Goal: Task Accomplishment & Management: Manage account settings

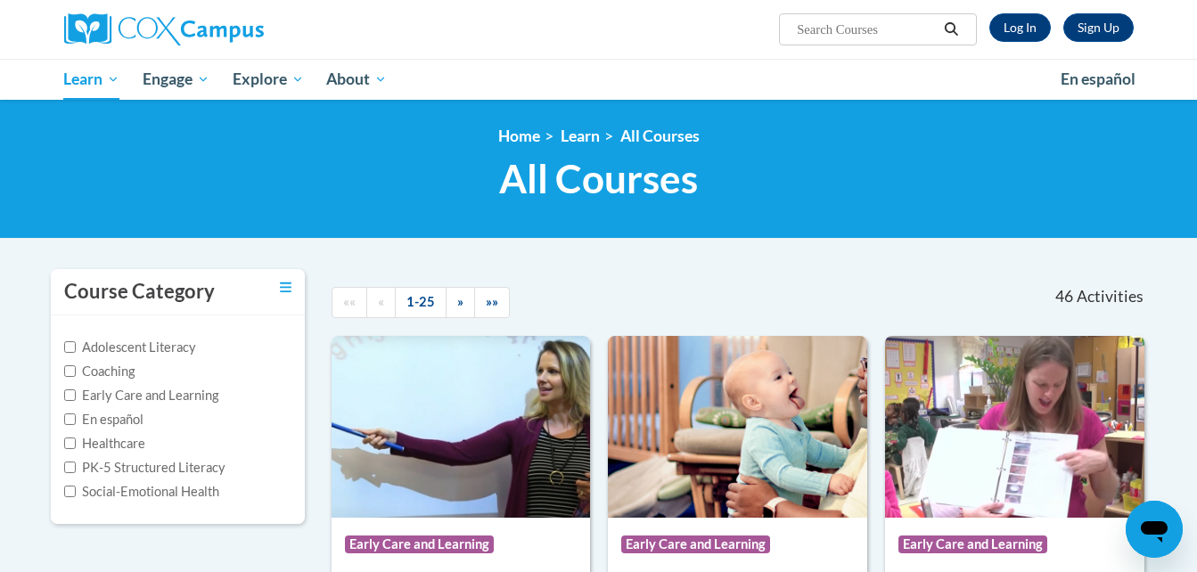
click at [588, 196] on span "All Courses" at bounding box center [598, 178] width 199 height 47
click at [64, 393] on input "Early Care and Learning" at bounding box center [70, 395] width 12 height 12
checkbox input "true"
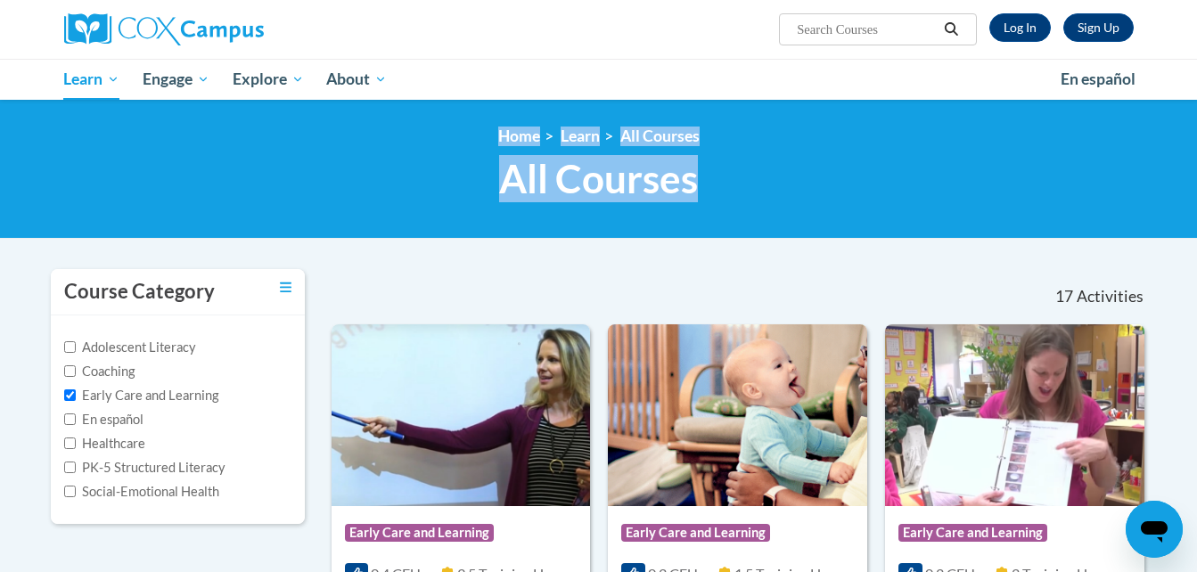
drag, startPoint x: 1194, startPoint y: 97, endPoint x: 1213, endPoint y: 231, distance: 135.0
click at [1196, 231] on html "Sign Up Log In Search Search... Toggle navigation My Learning My Learning My Co…" at bounding box center [598, 286] width 1197 height 572
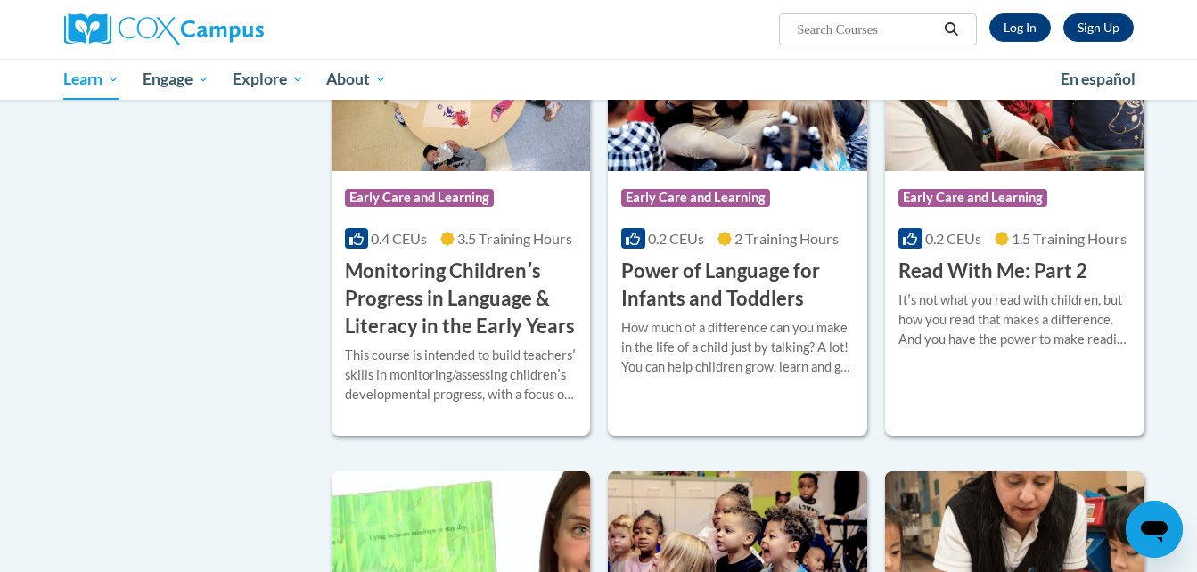
scroll to position [1339, 0]
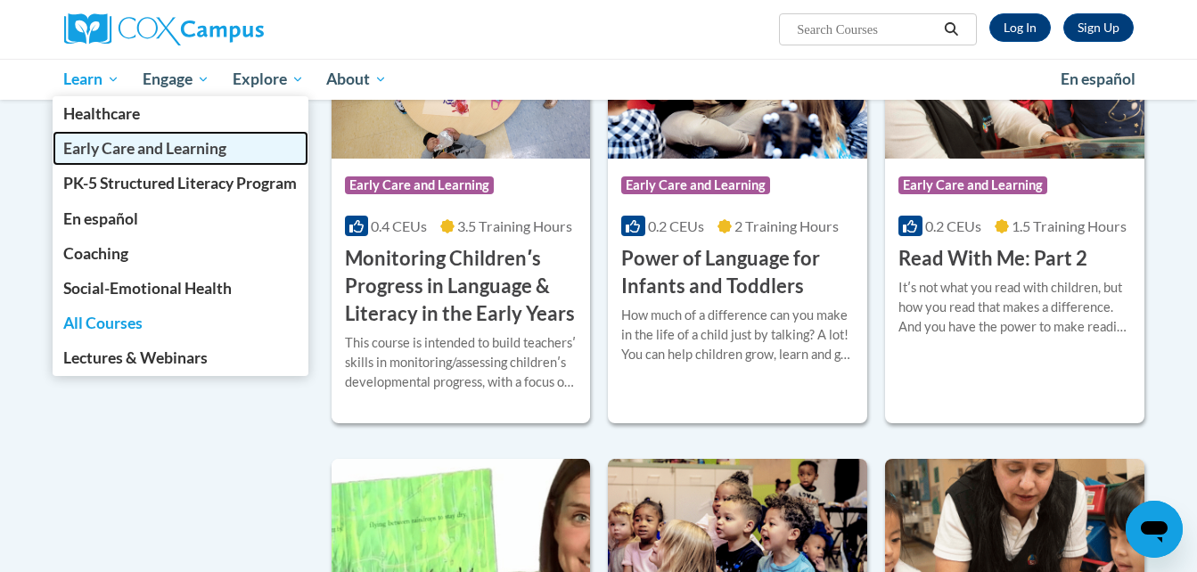
click at [102, 155] on span "Early Care and Learning" at bounding box center [144, 148] width 163 height 19
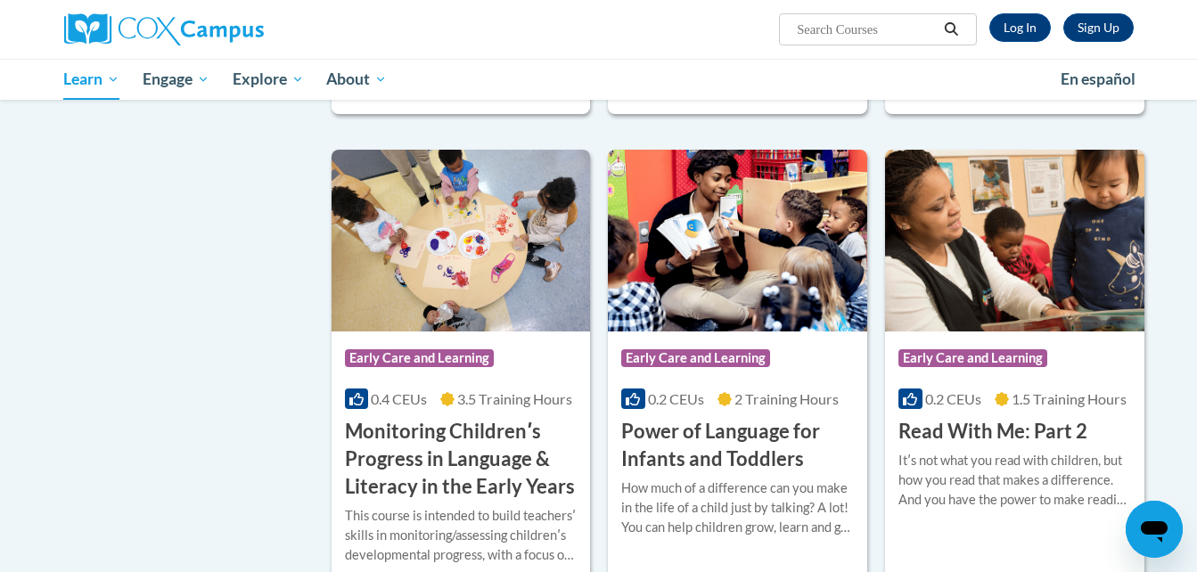
scroll to position [1447, 0]
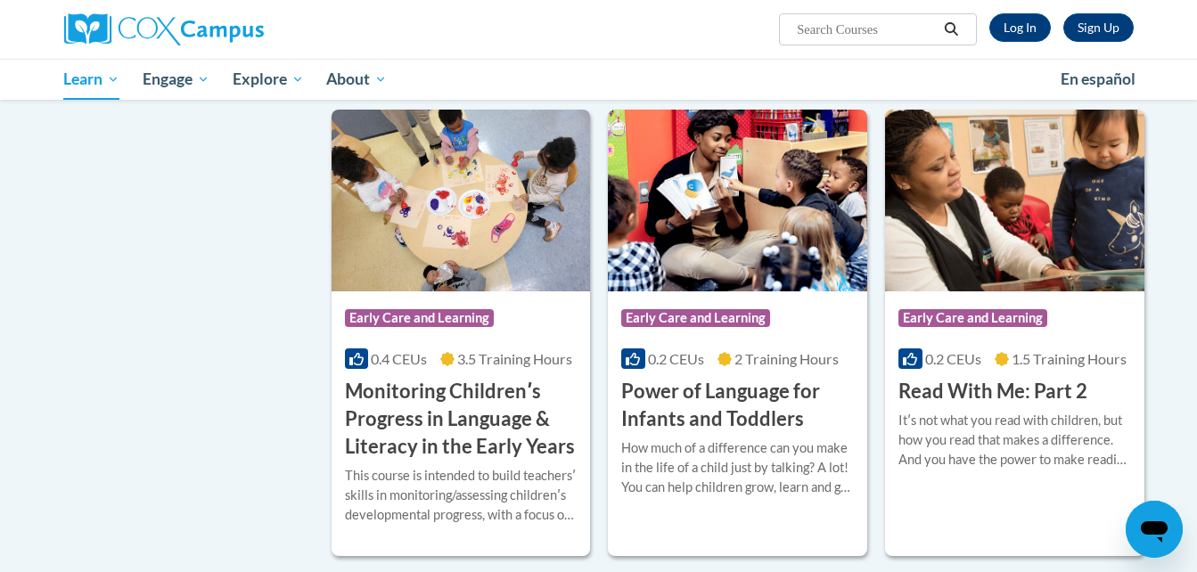
drag, startPoint x: 1192, startPoint y: 300, endPoint x: 1185, endPoint y: 400, distance: 100.1
click at [1191, 412] on body "Sign Up Log In Search Search... Toggle navigation My Learning My Learning My Co…" at bounding box center [598, 243] width 1197 height 3381
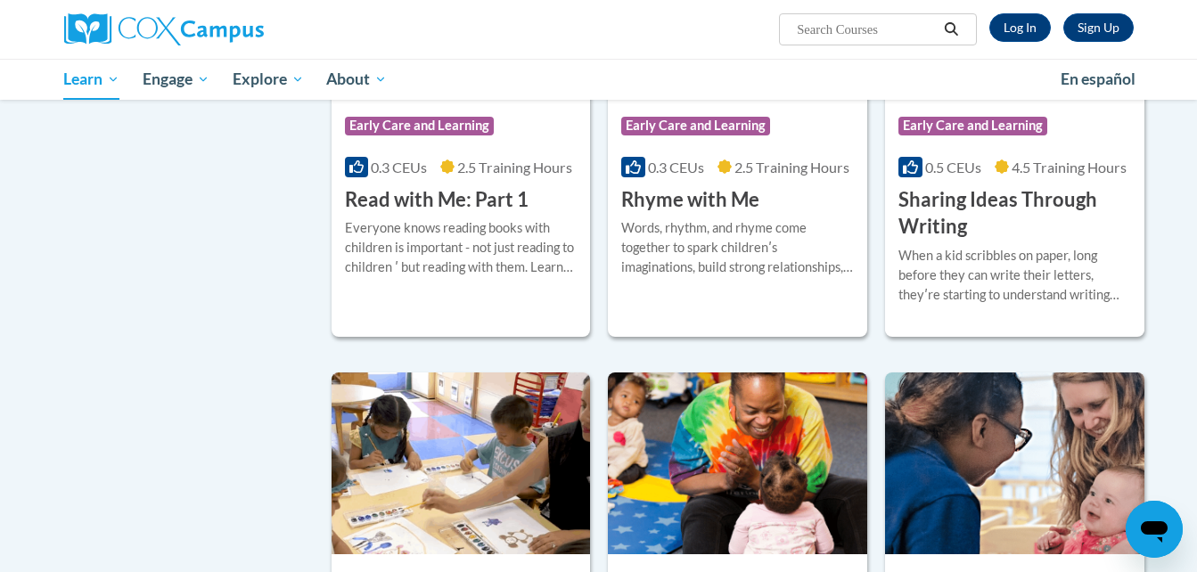
scroll to position [2173, 0]
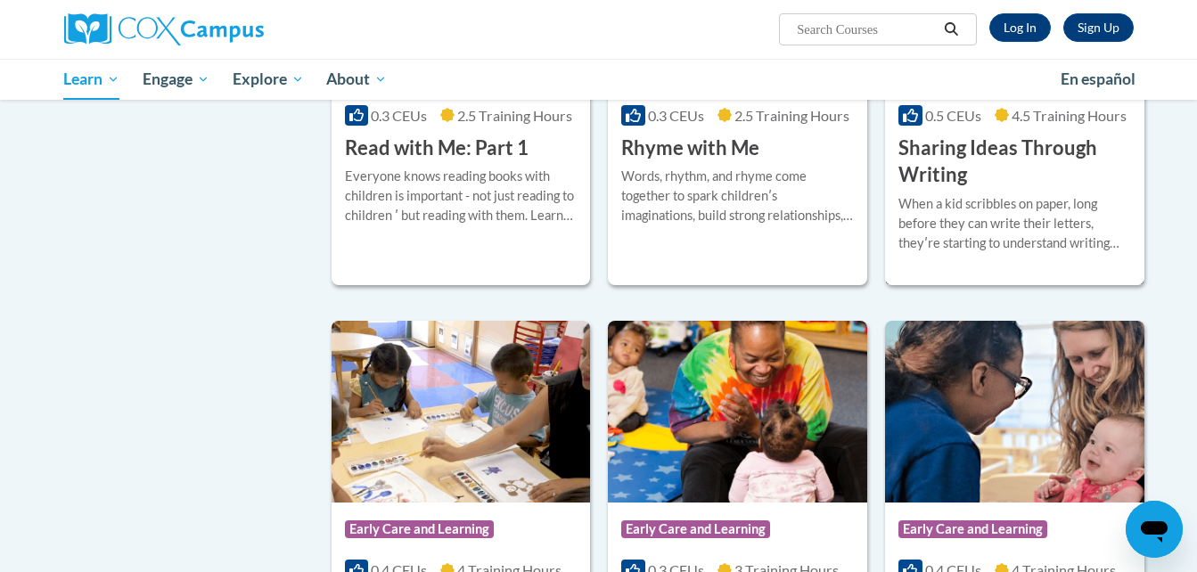
click at [989, 176] on h3 "Sharing Ideas Through Writing" at bounding box center [1014, 162] width 233 height 55
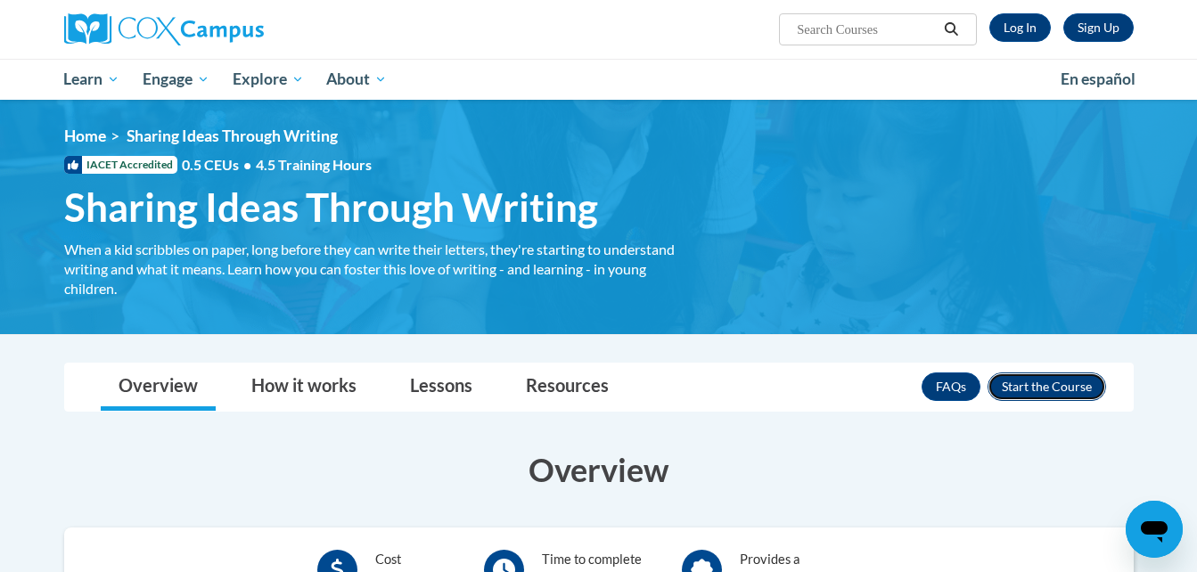
click at [1036, 395] on button "Enroll" at bounding box center [1046, 386] width 119 height 29
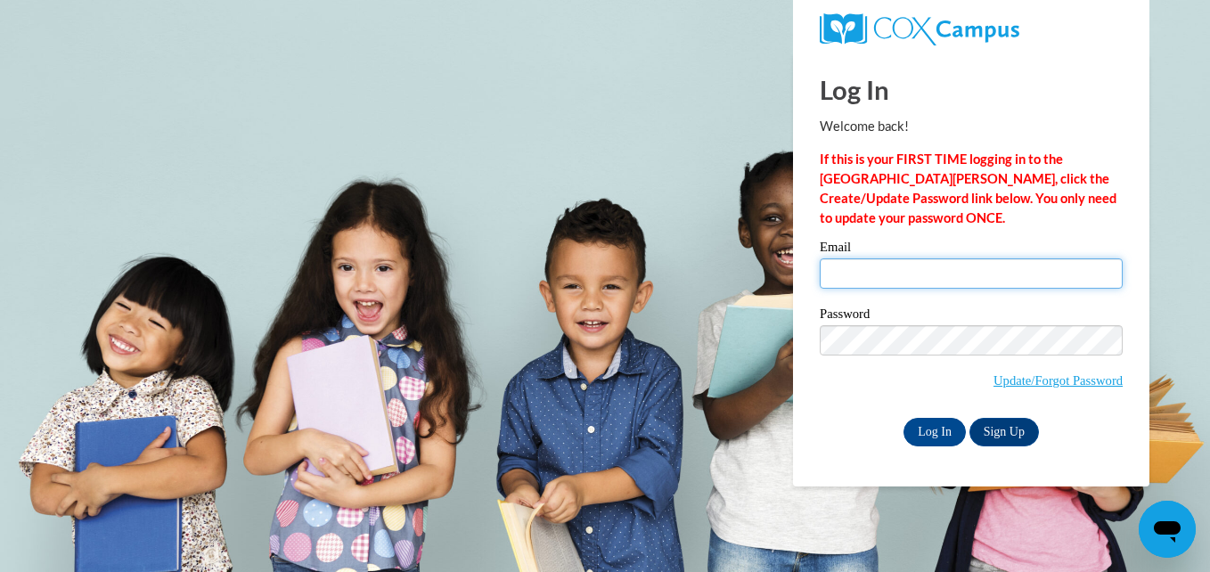
click at [861, 269] on input "Email" at bounding box center [971, 273] width 303 height 30
type input "coleman5044@yahoo.com"
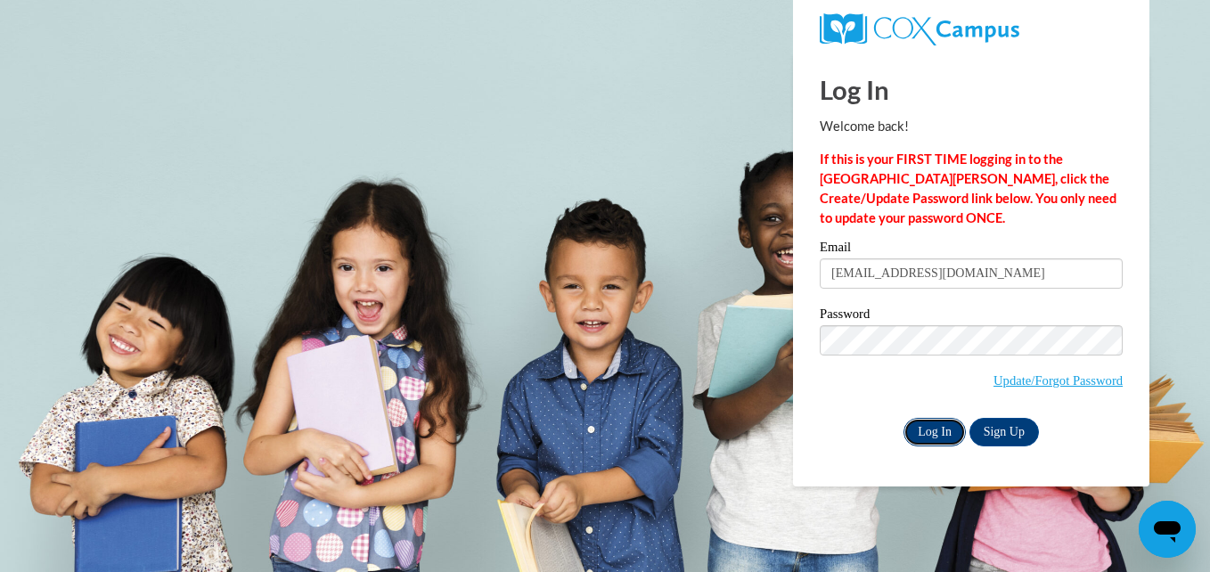
click at [920, 421] on input "Log In" at bounding box center [935, 432] width 62 height 29
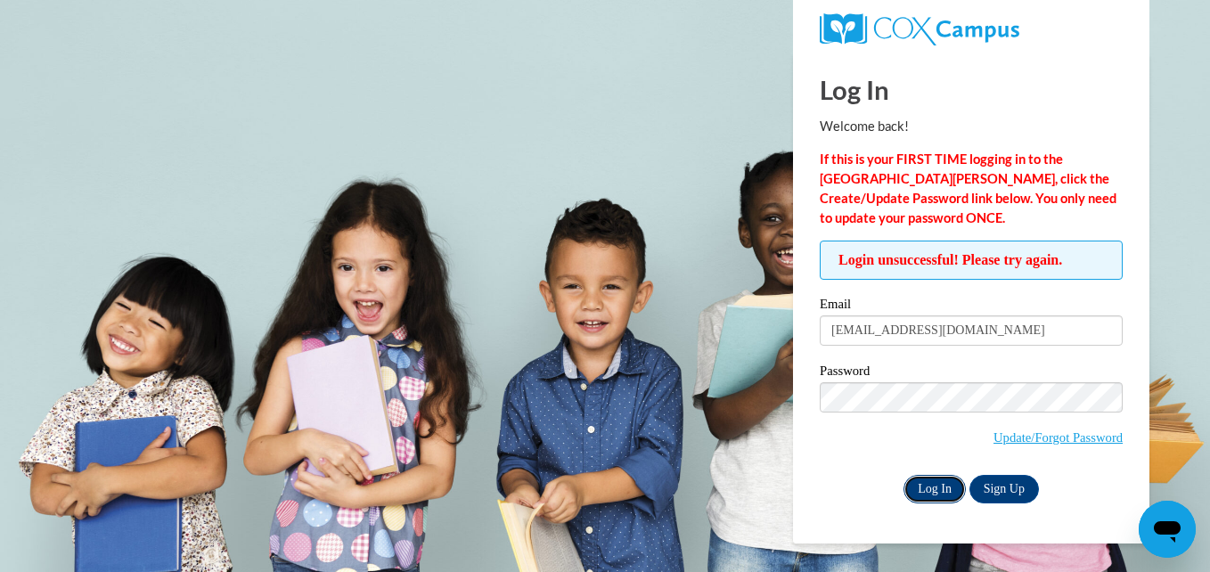
click at [939, 483] on input "Log In" at bounding box center [935, 489] width 62 height 29
click at [915, 479] on input "Log In" at bounding box center [935, 489] width 62 height 29
click at [1072, 438] on link "Update/Forgot Password" at bounding box center [1058, 437] width 129 height 14
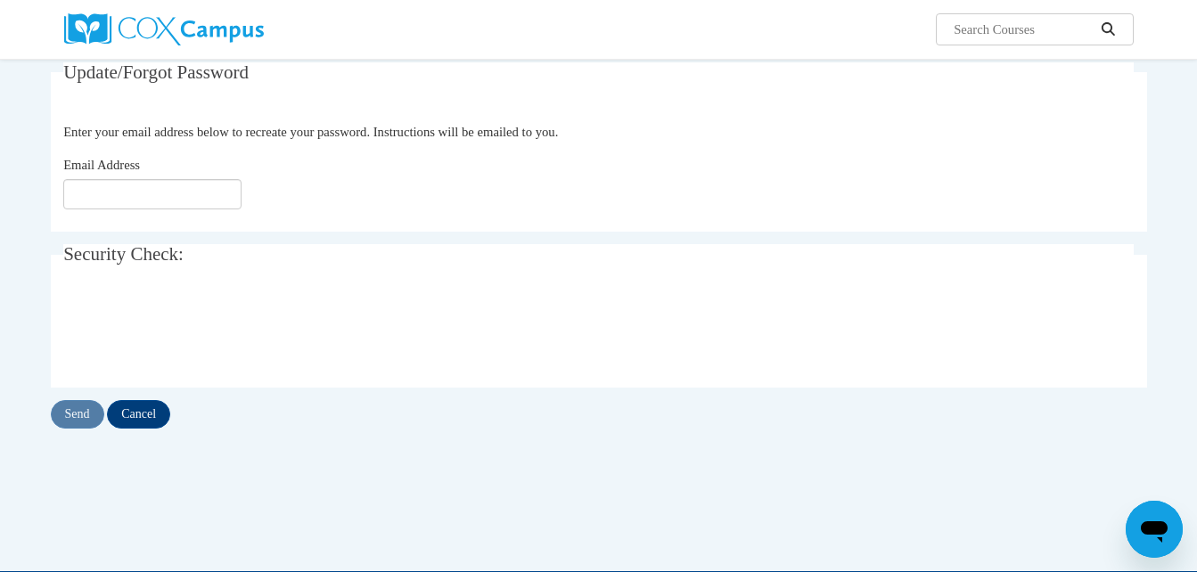
scroll to position [183, 0]
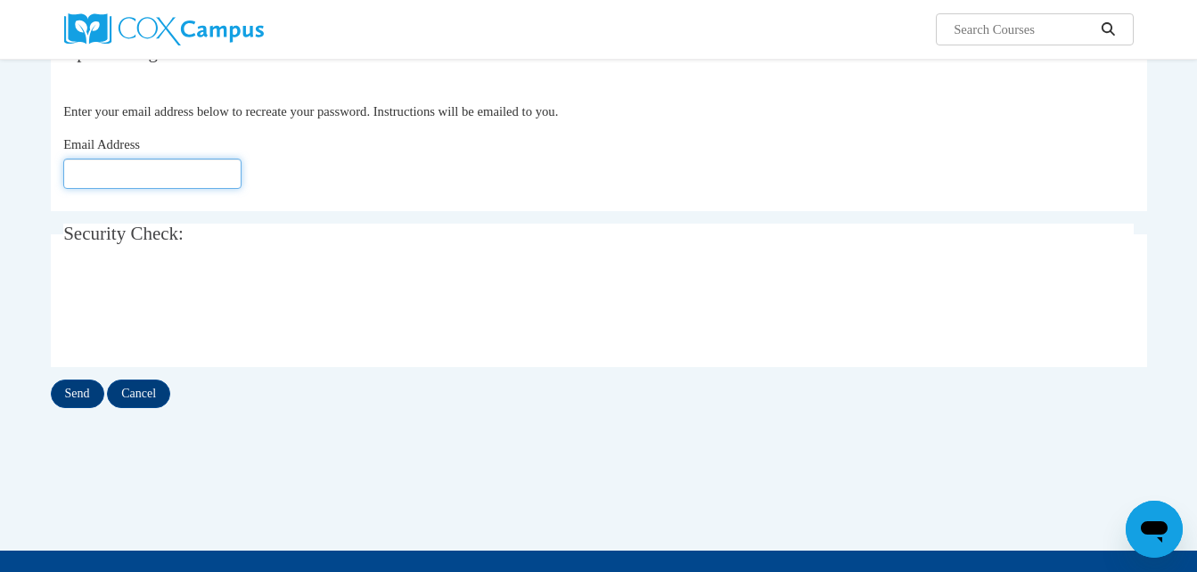
click at [90, 165] on input "Email Address" at bounding box center [152, 174] width 178 height 30
type input "[EMAIL_ADDRESS][DOMAIN_NAME]"
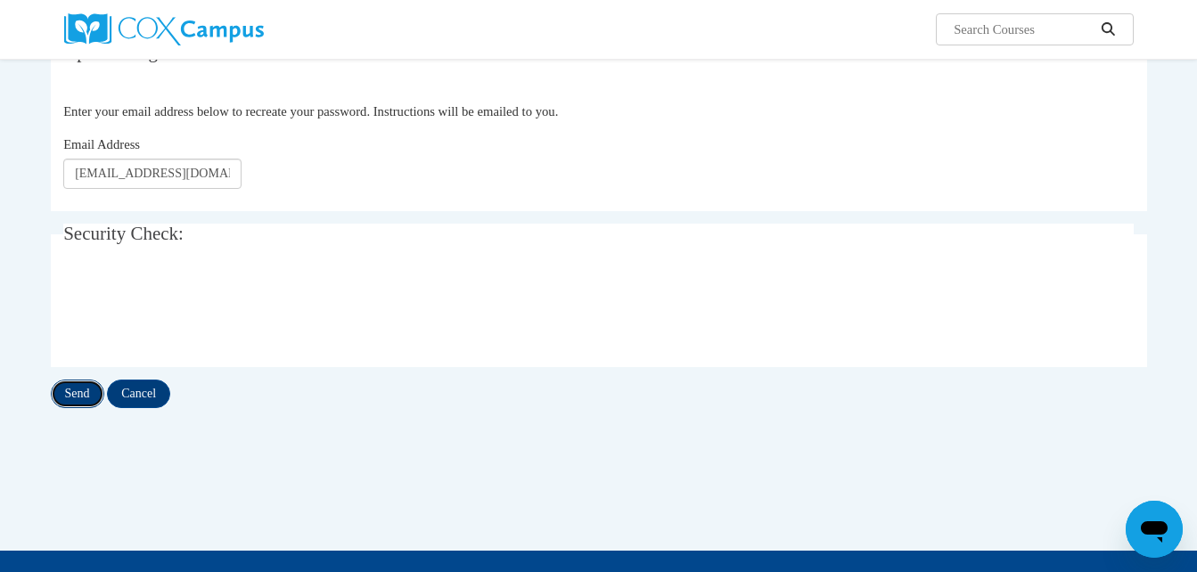
click at [96, 399] on input "Send" at bounding box center [77, 394] width 53 height 29
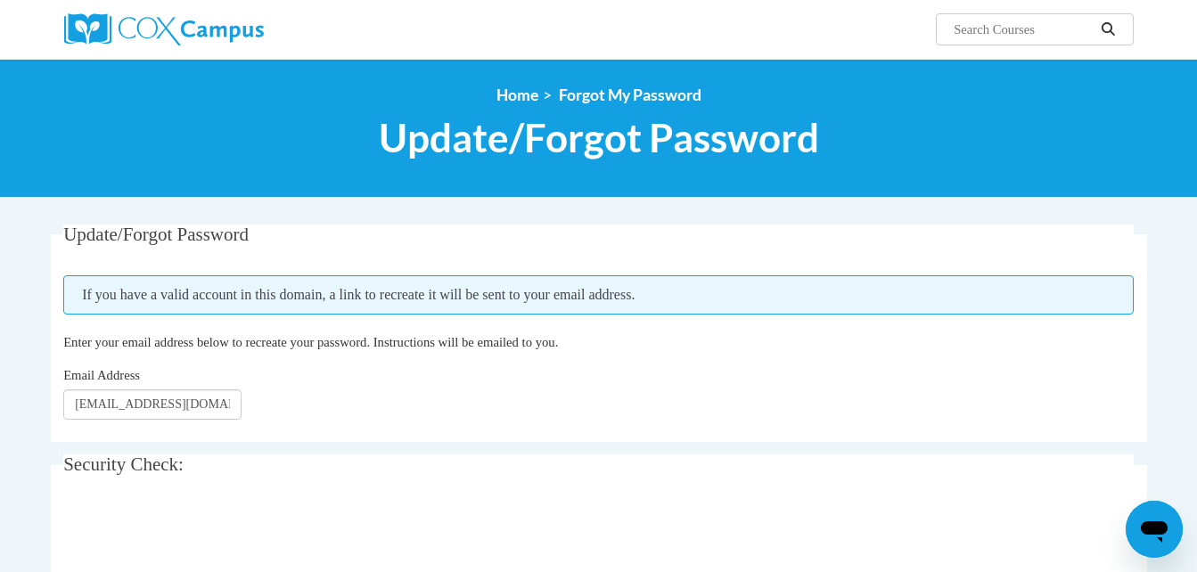
click at [0, 480] on html "Search Search... <en>My Learning</en><fr>New fr_My Learning</fr><it>New it_My L…" at bounding box center [598, 286] width 1197 height 572
